Goal: Transaction & Acquisition: Purchase product/service

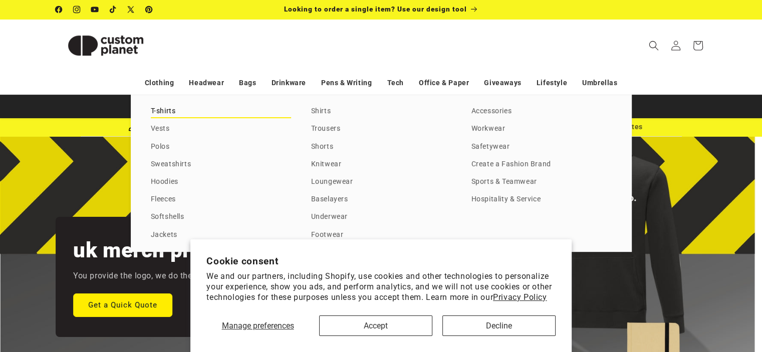
click at [160, 110] on link "T-shirts" at bounding box center [221, 112] width 140 height 14
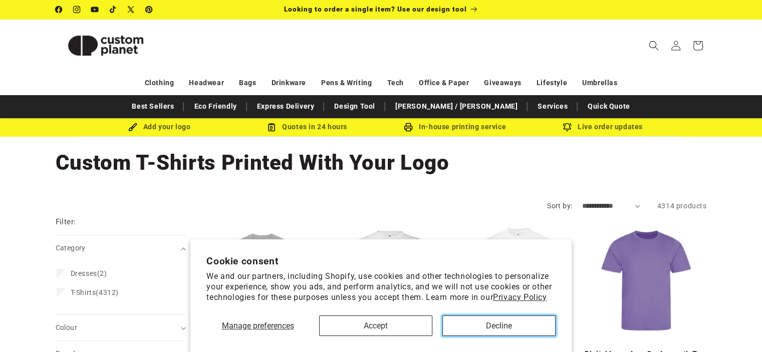
click at [472, 330] on button "Decline" at bounding box center [499, 326] width 113 height 21
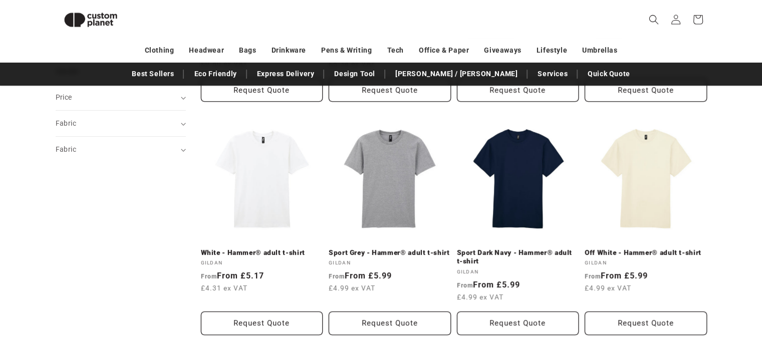
scroll to position [319, 0]
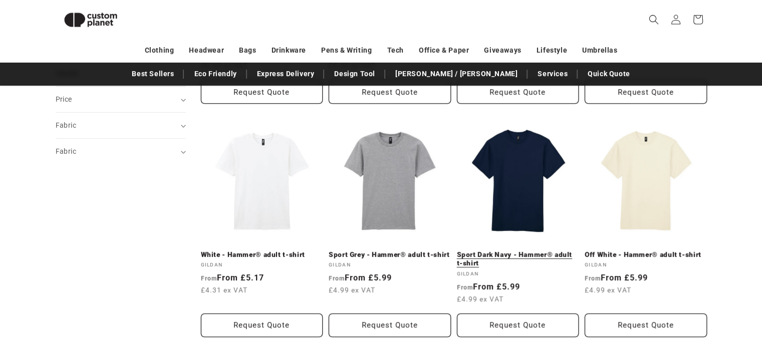
click at [497, 251] on link "Sport Dark Navy - Hammer® adult t-shirt" at bounding box center [518, 260] width 122 height 18
